Goal: Navigation & Orientation: Go to known website

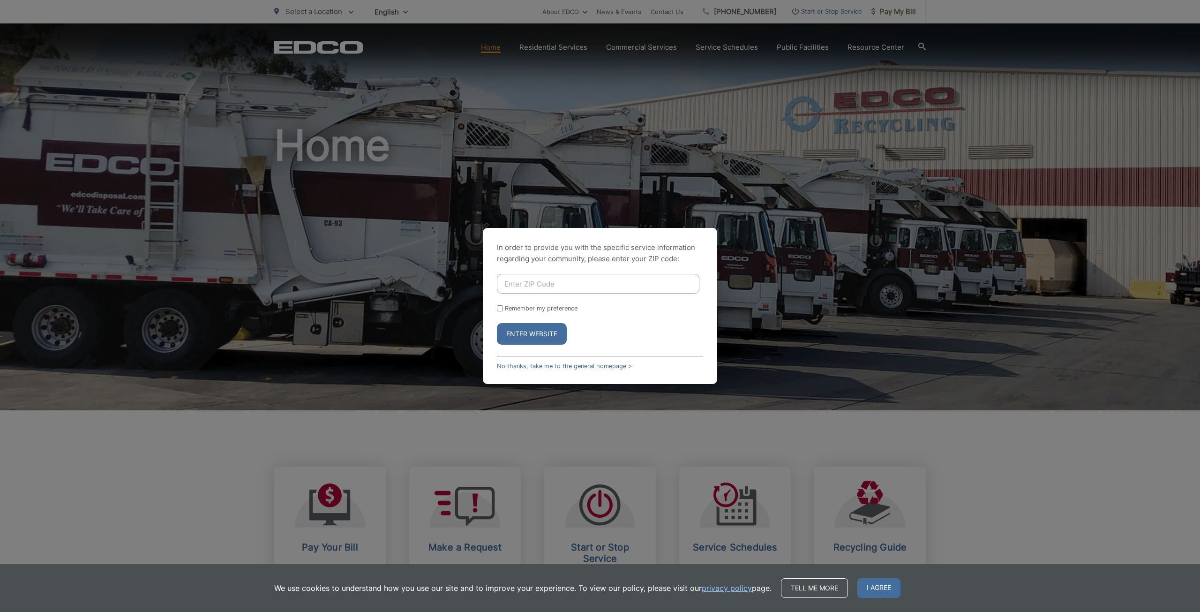
click at [619, 276] on input "Enter ZIP Code" at bounding box center [598, 284] width 202 height 20
click at [497, 323] on button "Enter Website" at bounding box center [532, 334] width 70 height 22
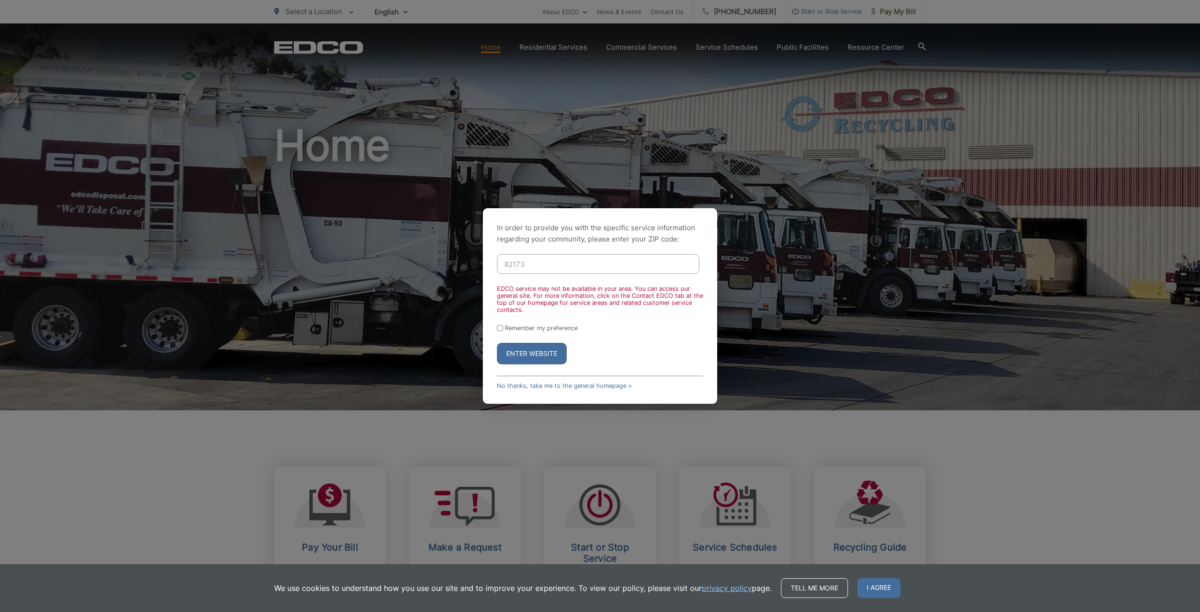
click at [584, 262] on input "82173" at bounding box center [598, 264] width 202 height 20
type input "82173"
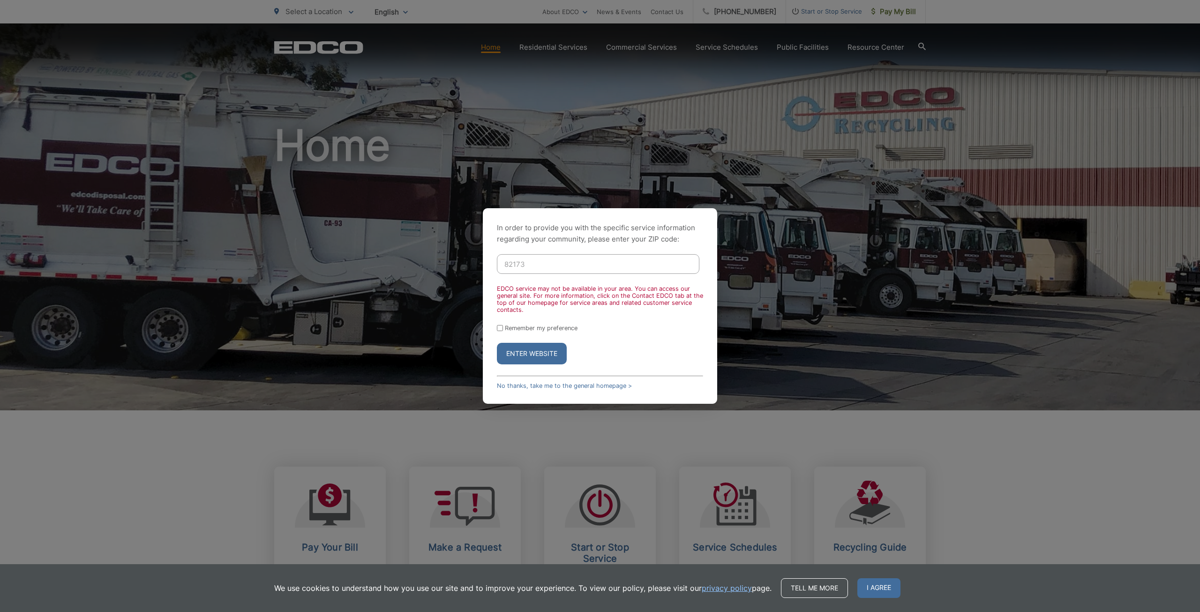
click at [497, 343] on button "Enter Website" at bounding box center [532, 354] width 70 height 22
click at [541, 62] on div "In order to provide you with the specific service information regarding your co…" at bounding box center [600, 306] width 1200 height 612
drag, startPoint x: 713, startPoint y: 149, endPoint x: 666, endPoint y: 197, distance: 68.0
click at [700, 160] on div "In order to provide you with the specific service information regarding your co…" at bounding box center [600, 306] width 1200 height 612
click at [514, 326] on label "Remember my preference" at bounding box center [541, 327] width 73 height 7
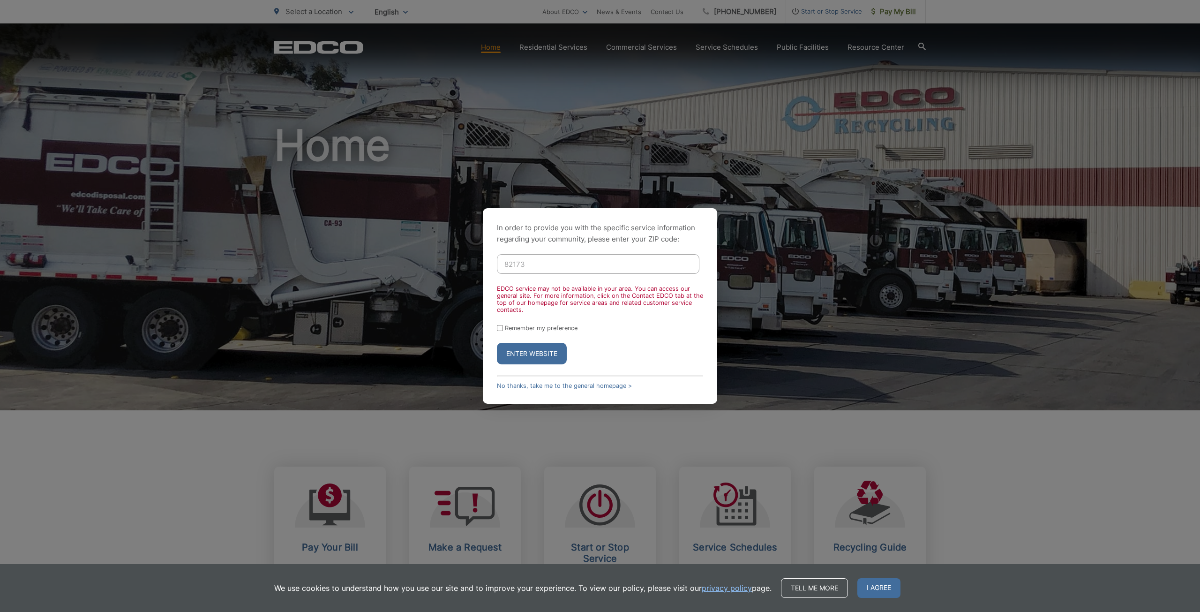
click at [503, 326] on input "Remember my preference" at bounding box center [500, 328] width 6 height 6
checkbox input "true"
click at [563, 263] on input "82173" at bounding box center [598, 264] width 202 height 20
click at [515, 334] on form "82173 EDCO service may not be available in your area. You can access our genera…" at bounding box center [600, 309] width 206 height 110
click at [494, 331] on div "In order to provide you with the specific service information regarding your co…" at bounding box center [600, 305] width 234 height 195
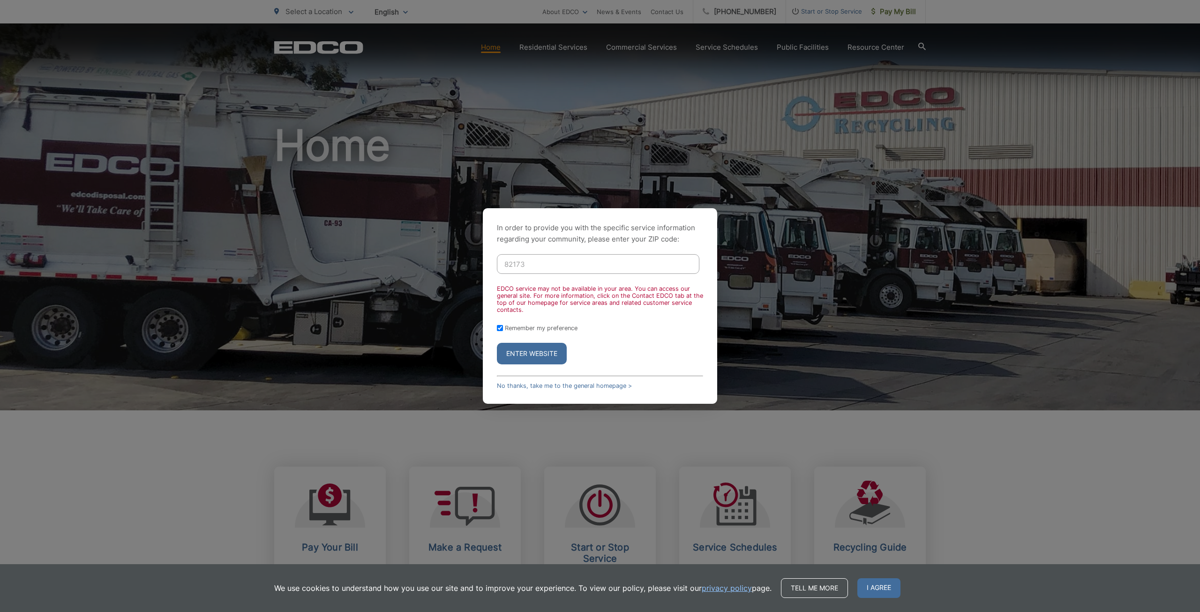
click at [555, 254] on input "82173" at bounding box center [598, 264] width 202 height 20
click at [497, 343] on button "Enter Website" at bounding box center [532, 354] width 70 height 22
type input "8"
click at [497, 343] on button "Enter Website" at bounding box center [532, 354] width 70 height 22
click at [541, 257] on input "82173" at bounding box center [598, 264] width 202 height 20
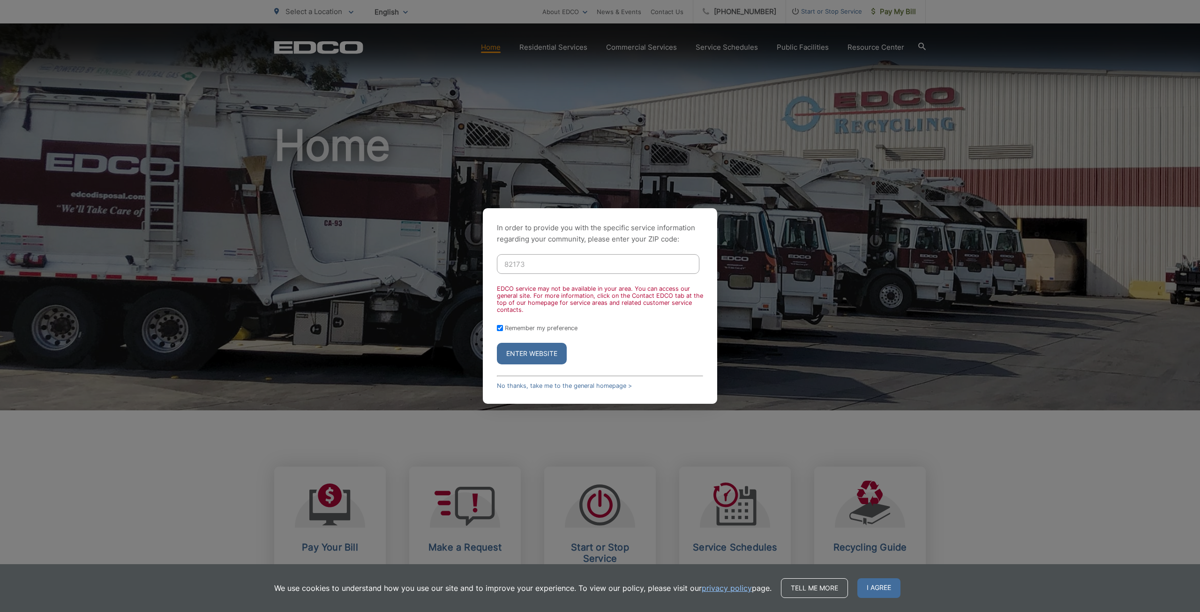
click at [541, 257] on input "82173" at bounding box center [598, 264] width 202 height 20
type input "92173"
click at [497, 343] on button "Enter Website" at bounding box center [532, 354] width 70 height 22
